Goal: Navigation & Orientation: Go to known website

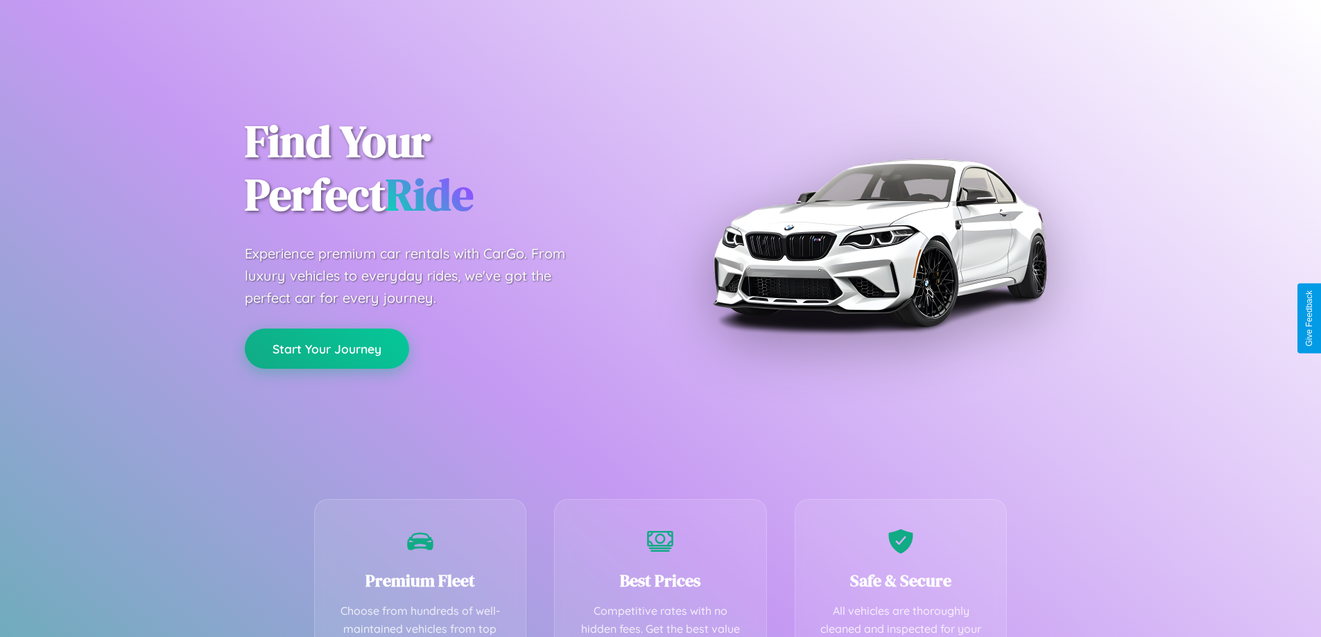
click at [326, 349] on button "Start Your Journey" at bounding box center [327, 349] width 164 height 40
click at [326, 348] on button "Start Your Journey" at bounding box center [327, 349] width 164 height 40
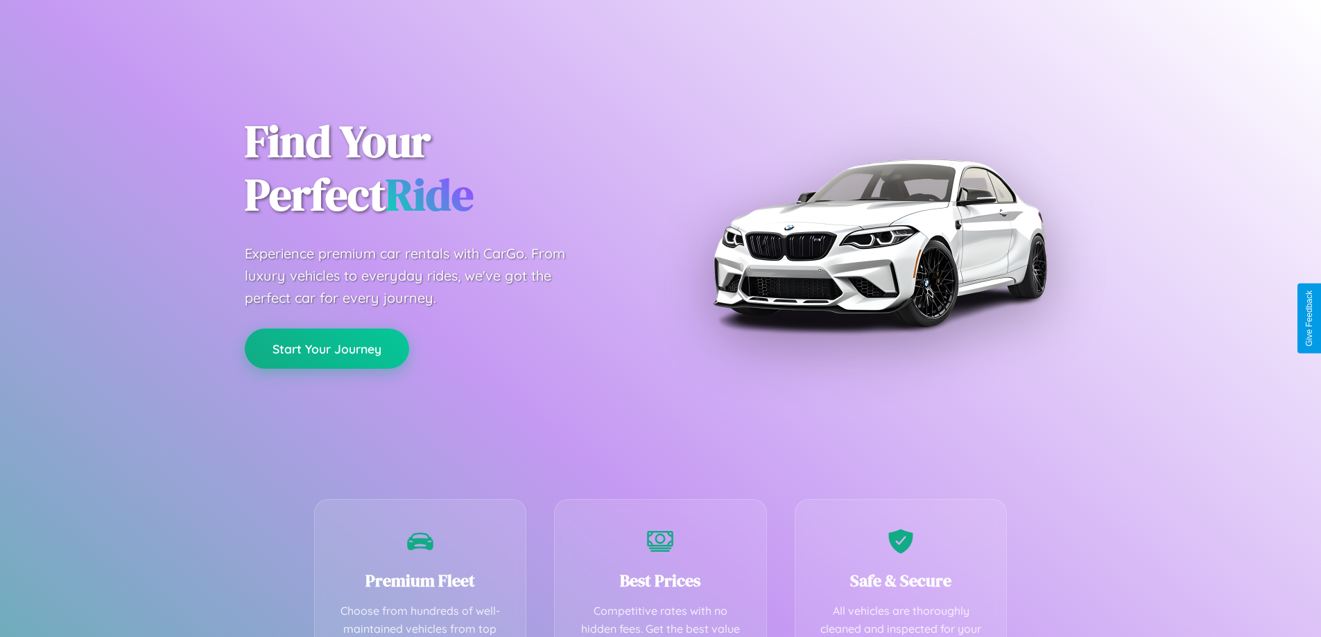
click at [326, 348] on button "Start Your Journey" at bounding box center [327, 349] width 164 height 40
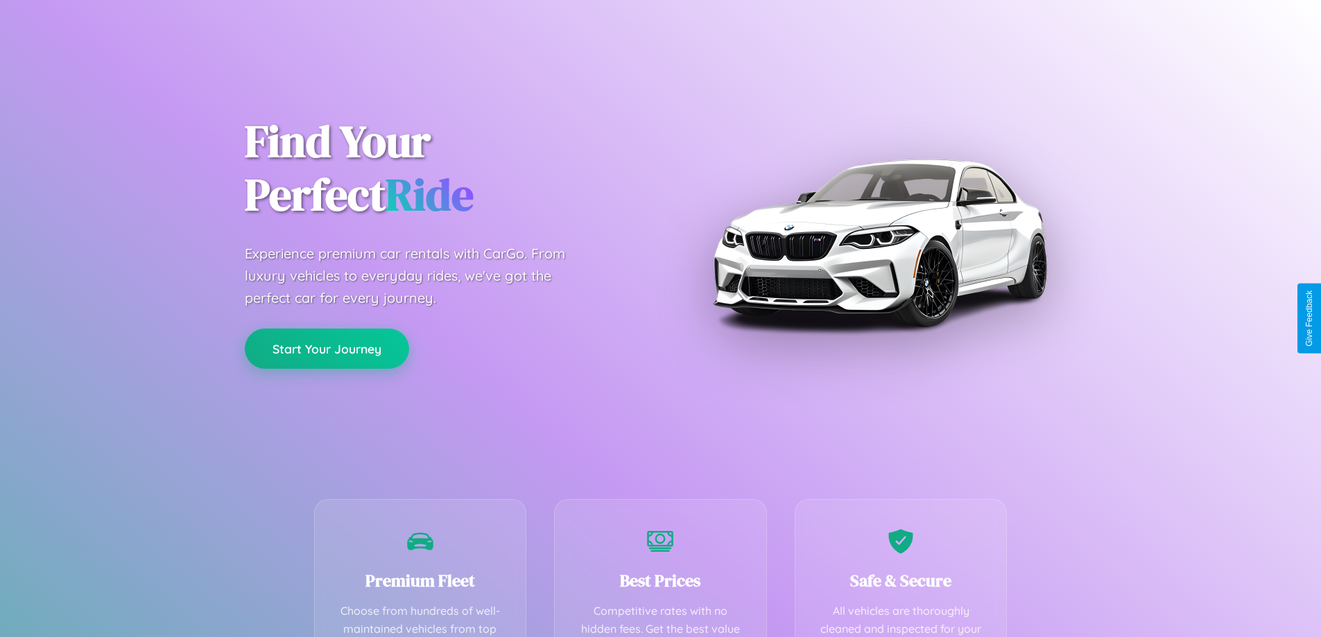
click at [326, 348] on button "Start Your Journey" at bounding box center [327, 349] width 164 height 40
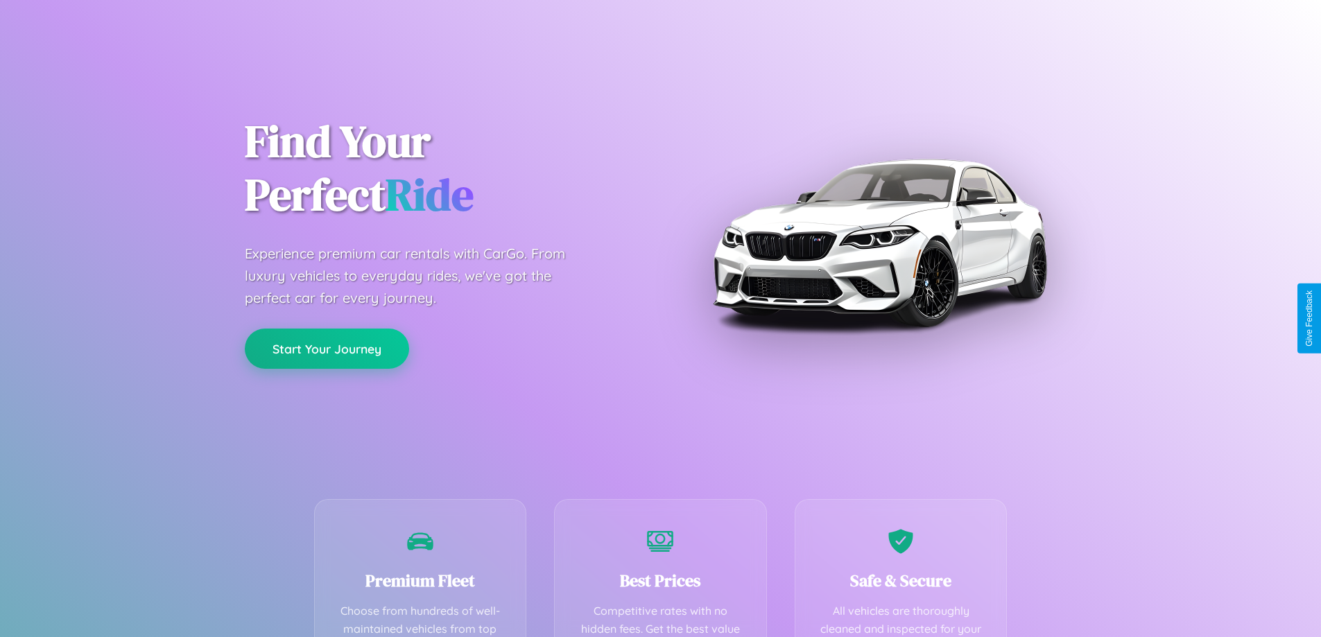
click at [326, 348] on button "Start Your Journey" at bounding box center [327, 349] width 164 height 40
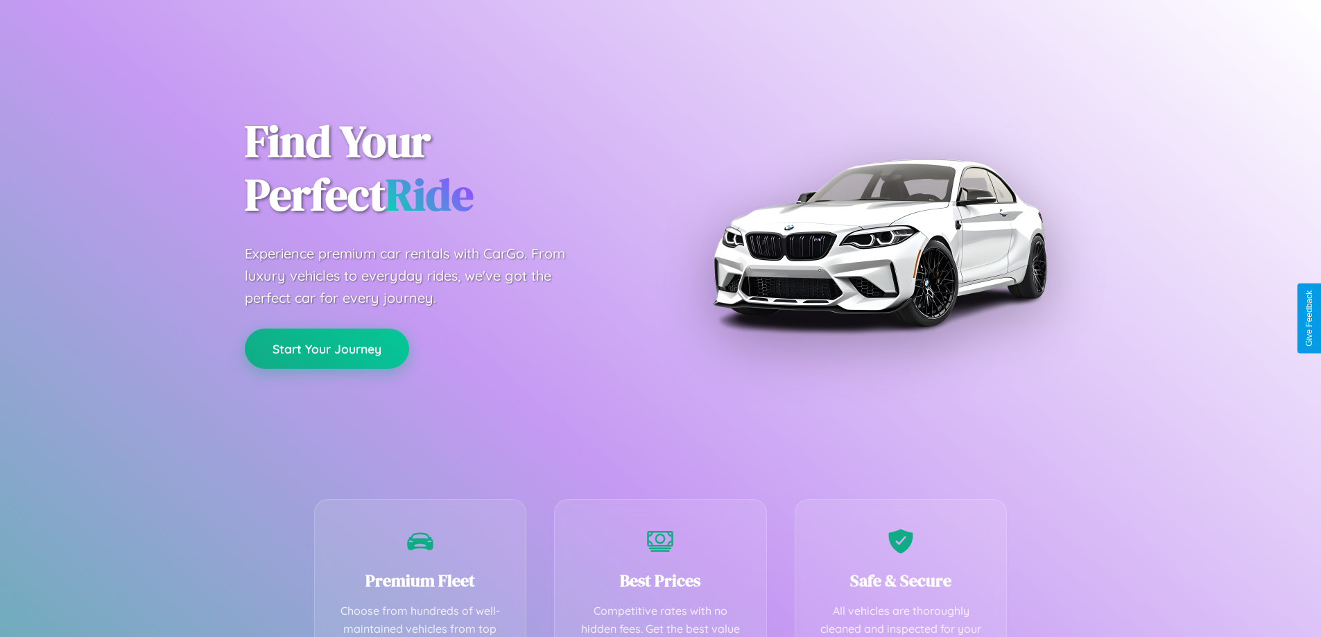
click at [326, 348] on button "Start Your Journey" at bounding box center [327, 349] width 164 height 40
